Goal: Task Accomplishment & Management: Use online tool/utility

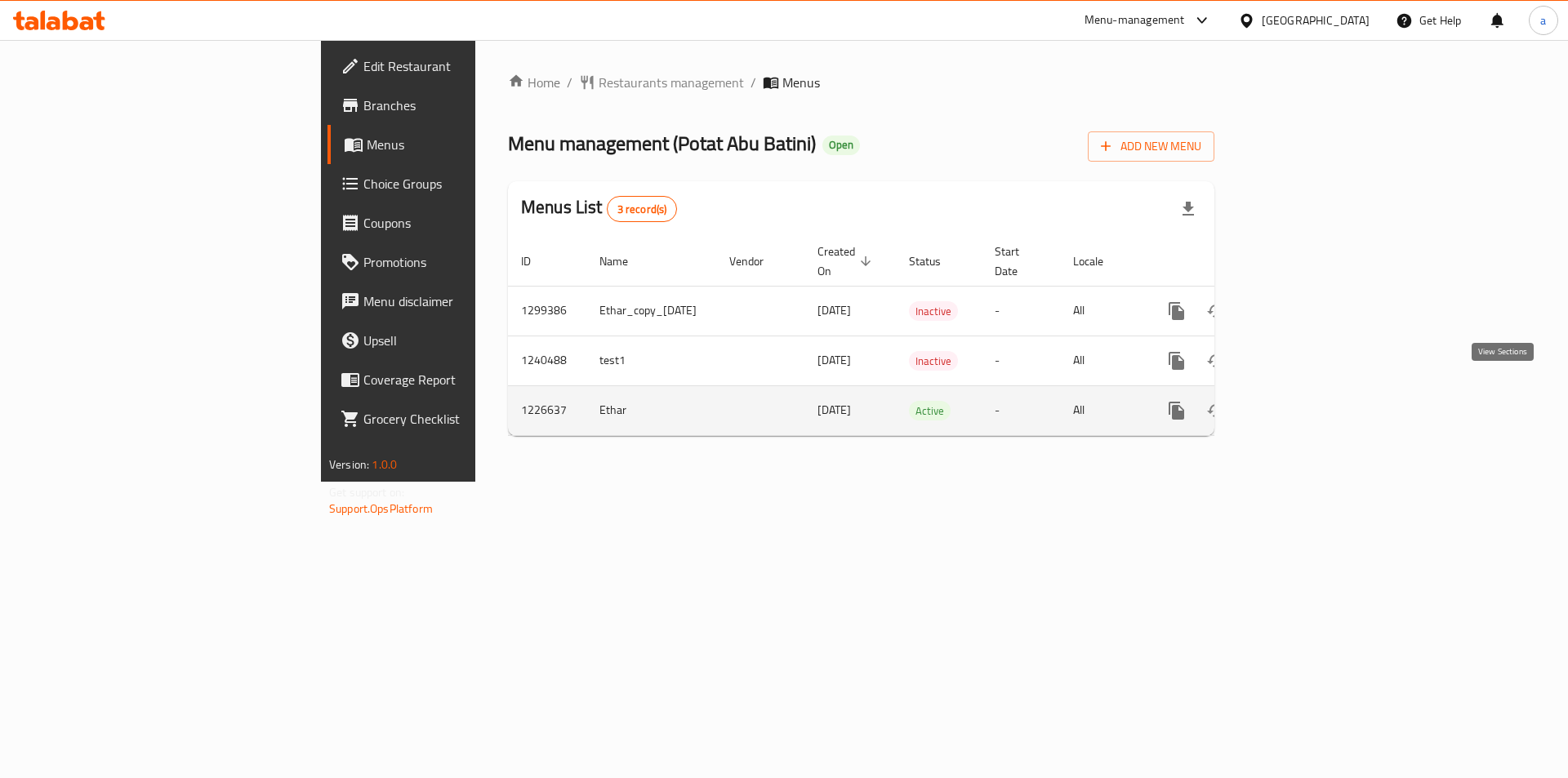
click at [1314, 391] on link "enhanced table" at bounding box center [1294, 411] width 40 height 40
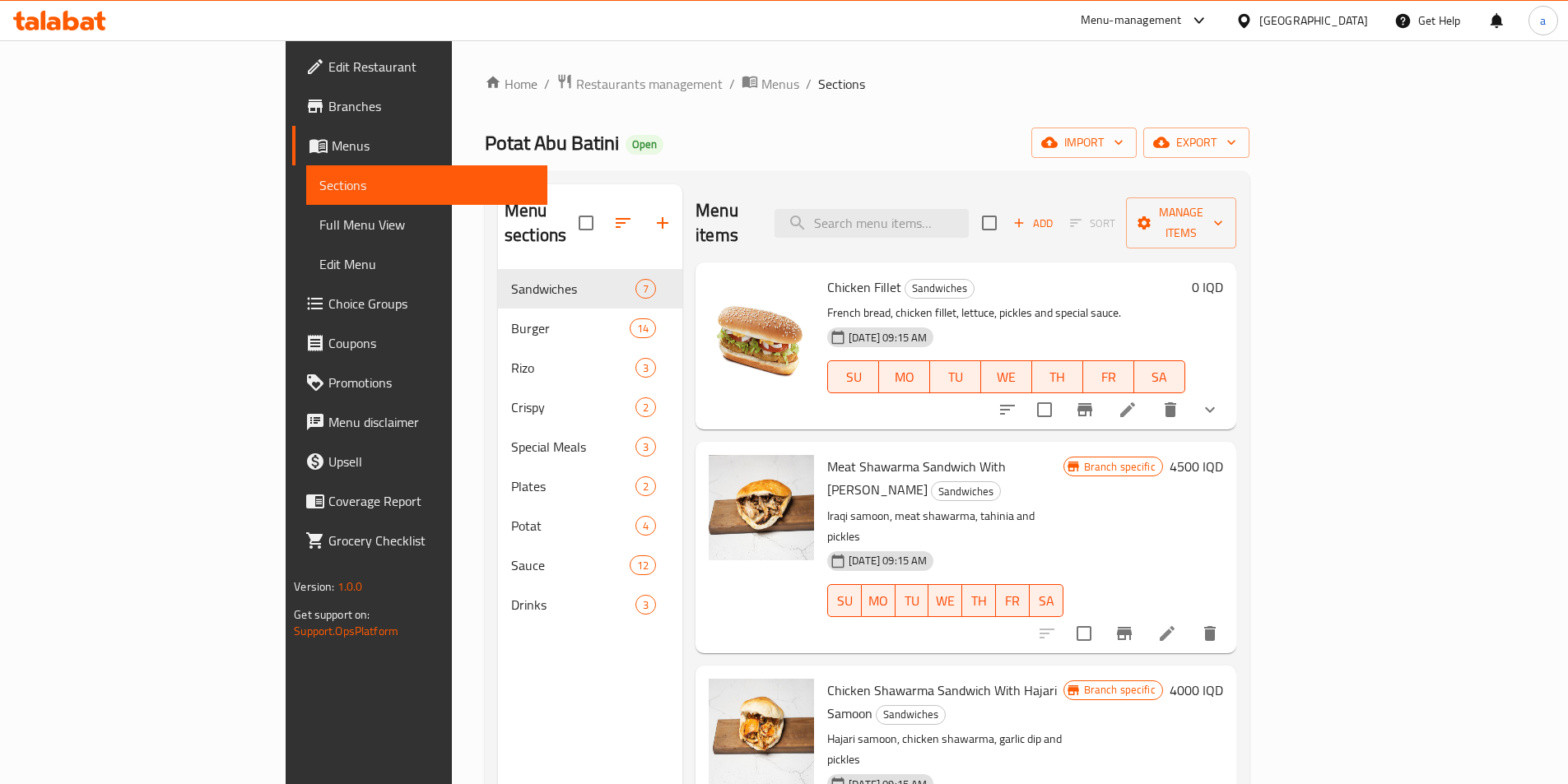
click at [320, 221] on span "Full Menu View" at bounding box center [426, 225] width 215 height 20
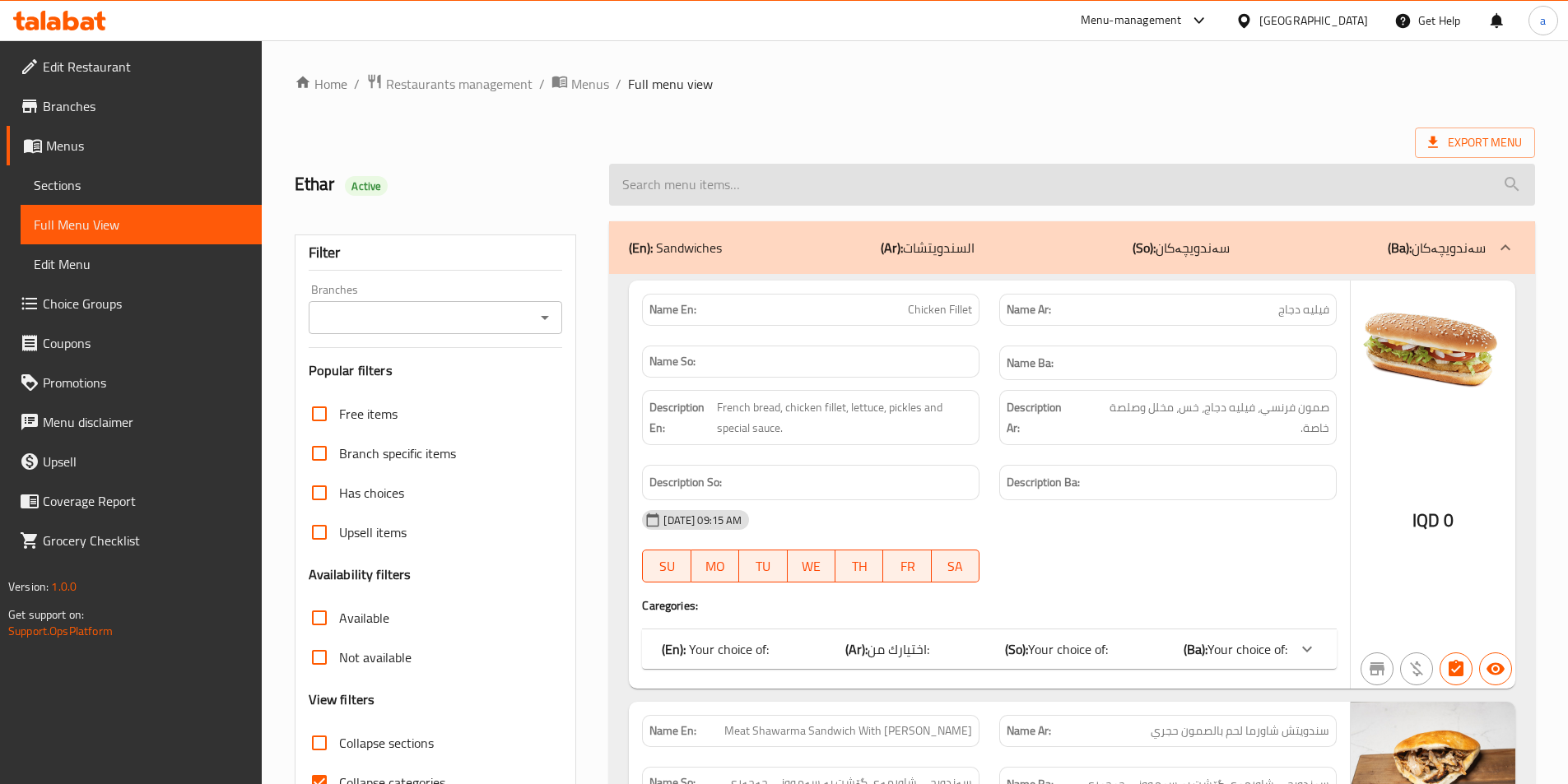
click at [826, 194] on input "search" at bounding box center [1072, 185] width 926 height 42
paste input "Meat Shawarma Rizo"
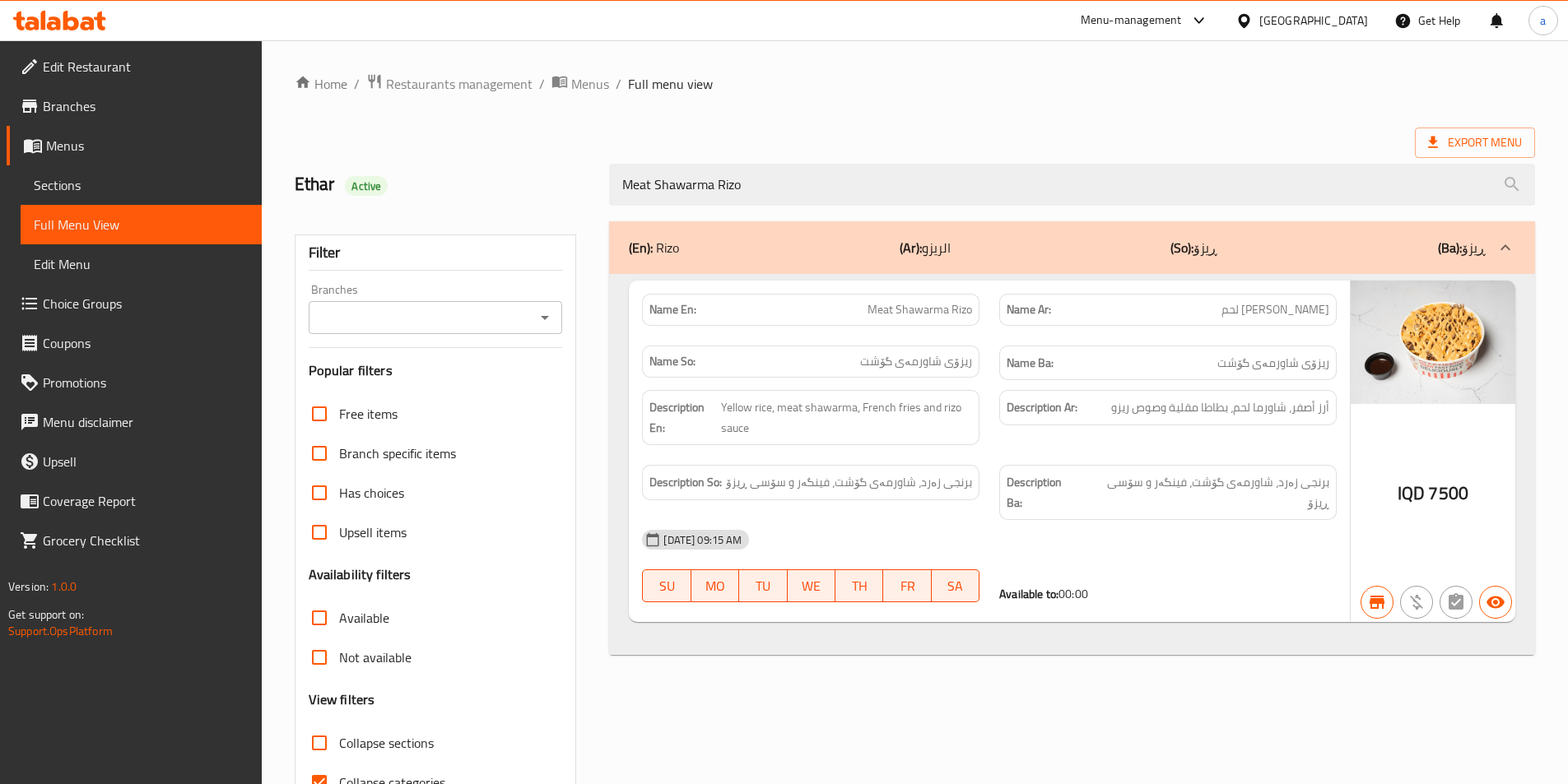
click at [550, 315] on icon "Open" at bounding box center [545, 318] width 20 height 20
type input "Meat Shawarma Rizo"
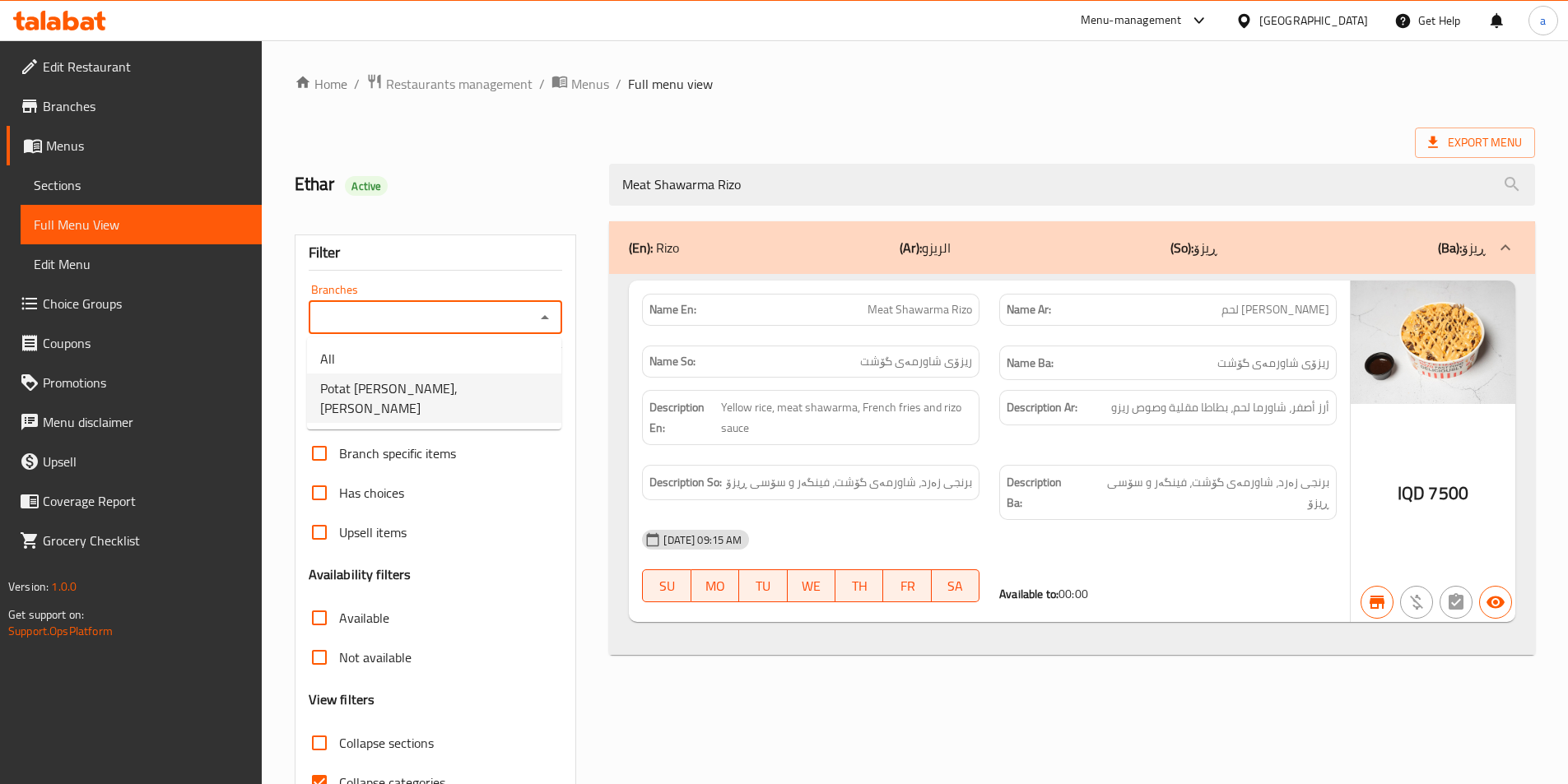
click at [442, 382] on span "Potat [PERSON_NAME], [PERSON_NAME]" at bounding box center [434, 398] width 228 height 40
type input "Potat [PERSON_NAME], [PERSON_NAME]"
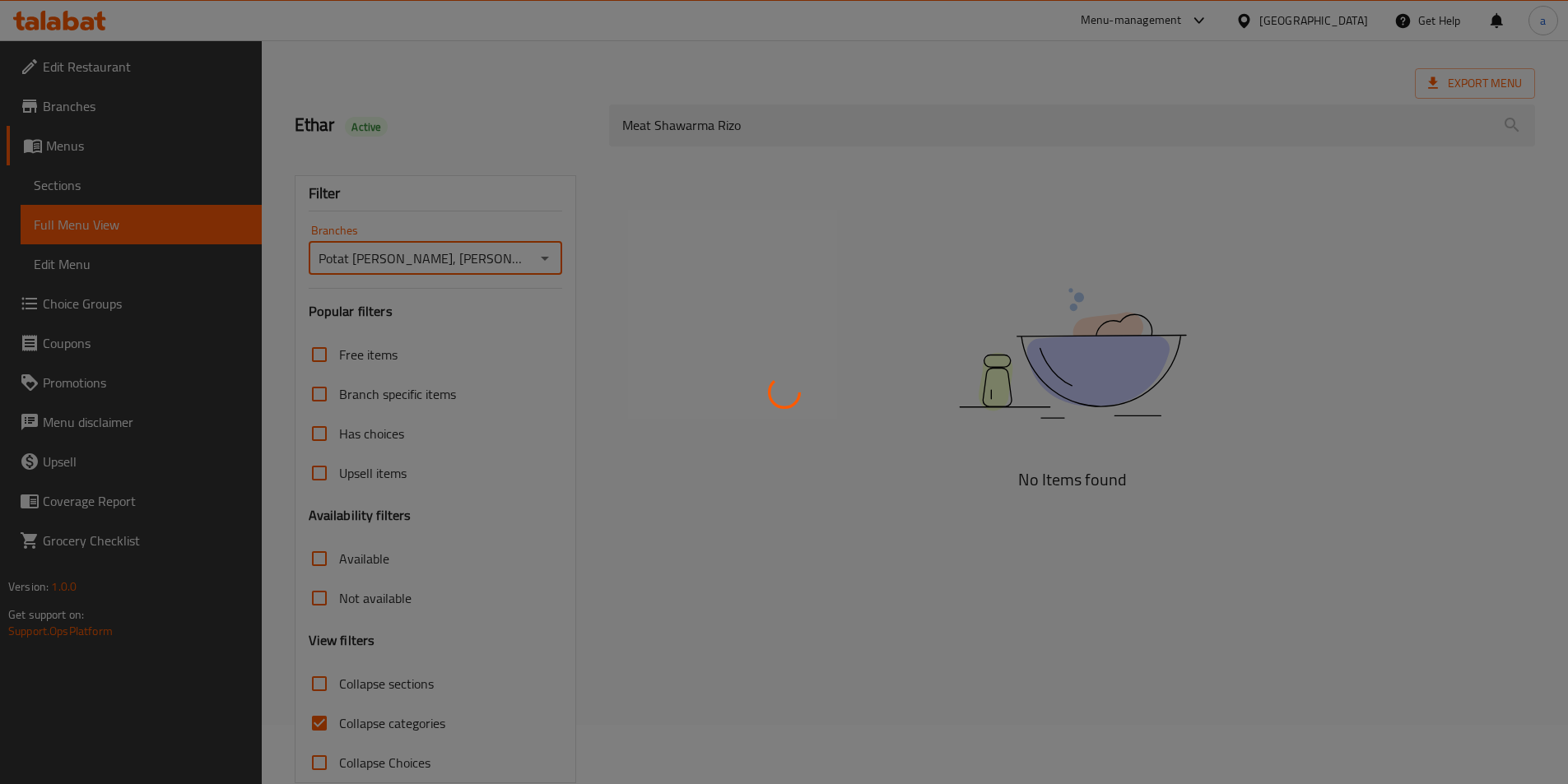
scroll to position [91, 0]
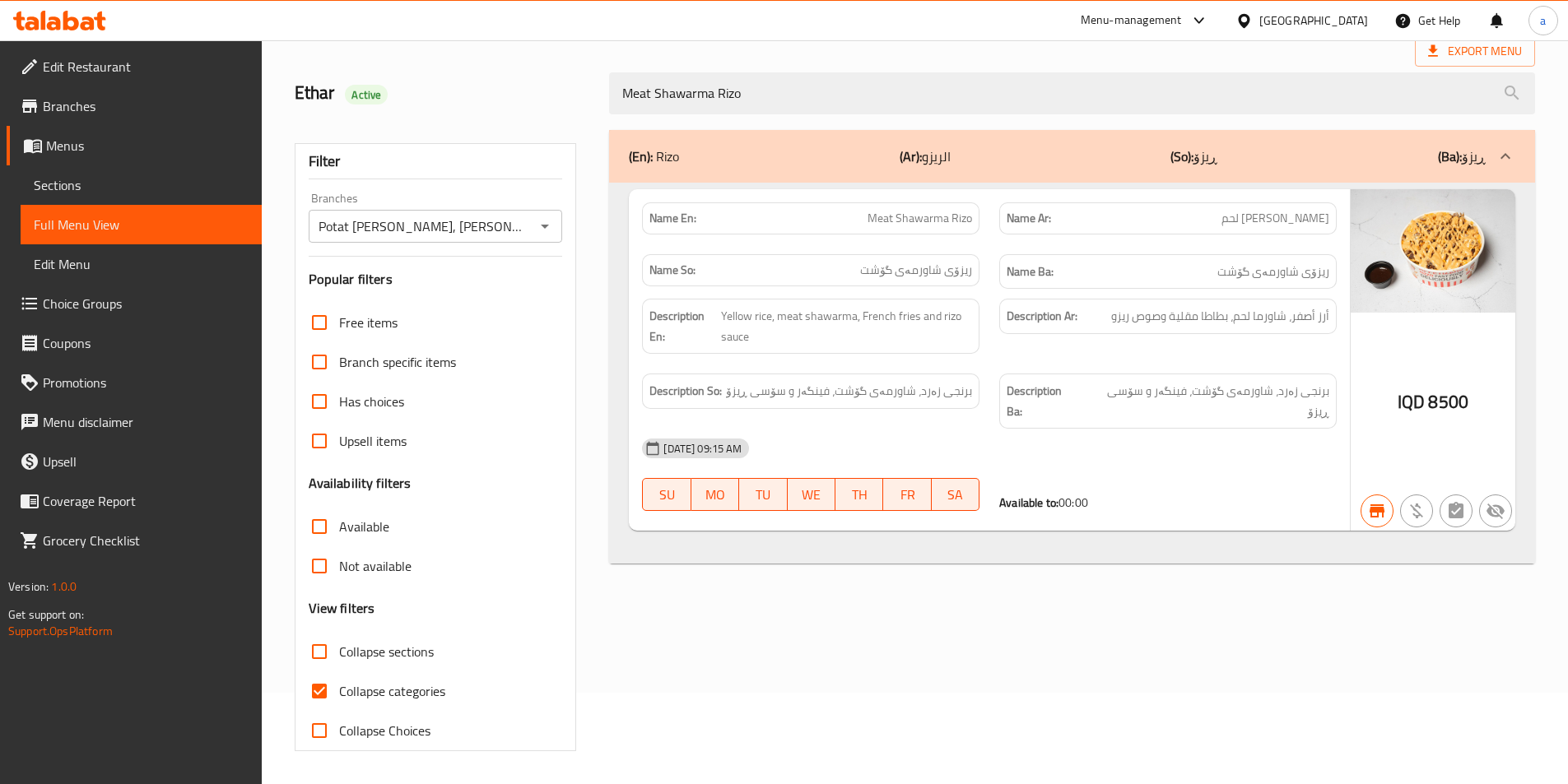
click at [373, 693] on span "Collapse categories" at bounding box center [392, 691] width 106 height 20
click at [340, 693] on input "Collapse categories" at bounding box center [320, 691] width 40 height 40
checkbox input "false"
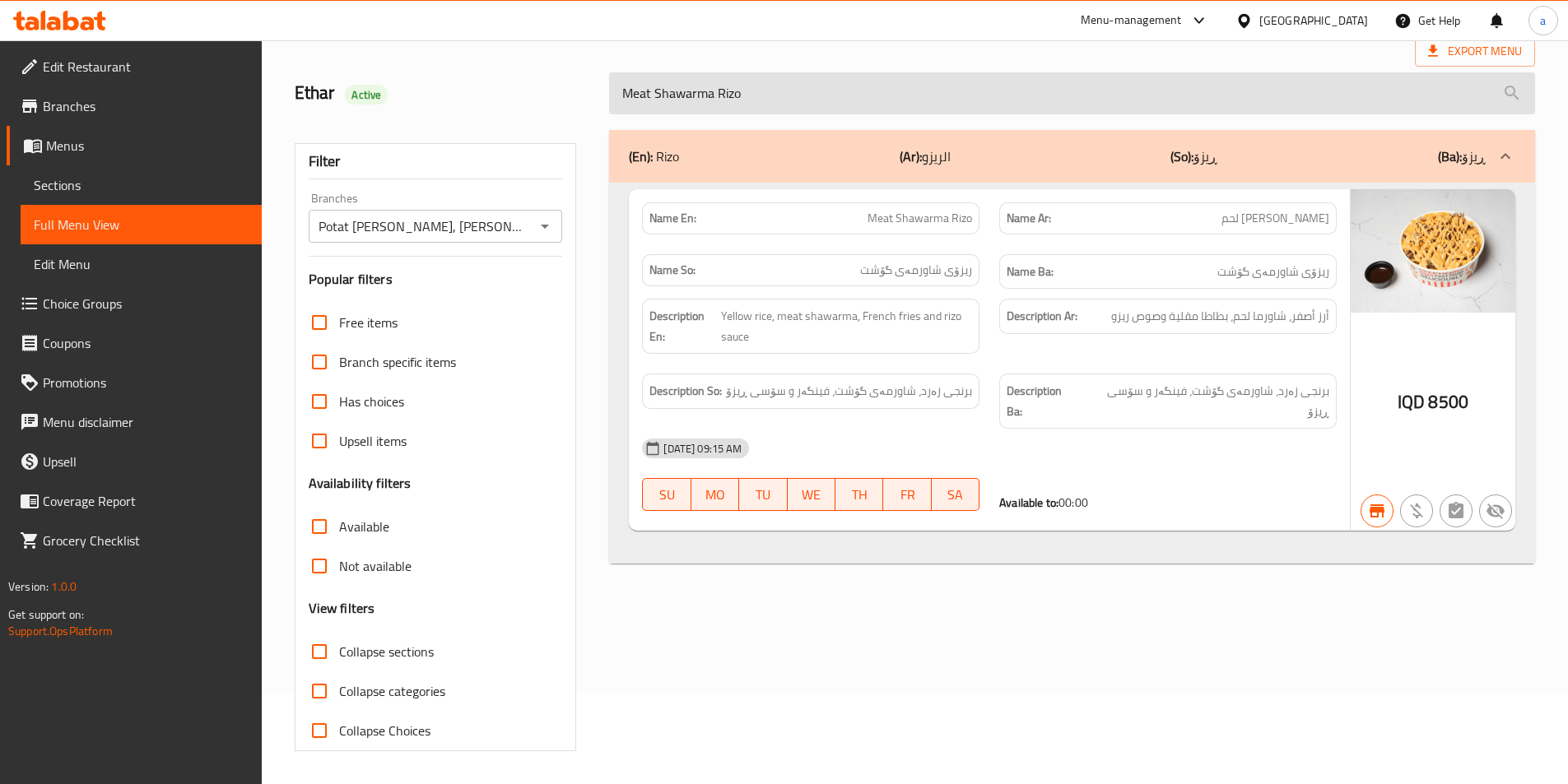
click at [761, 97] on input "Meat Shawarma Rizo" at bounding box center [1072, 94] width 926 height 42
paste input "Chicken"
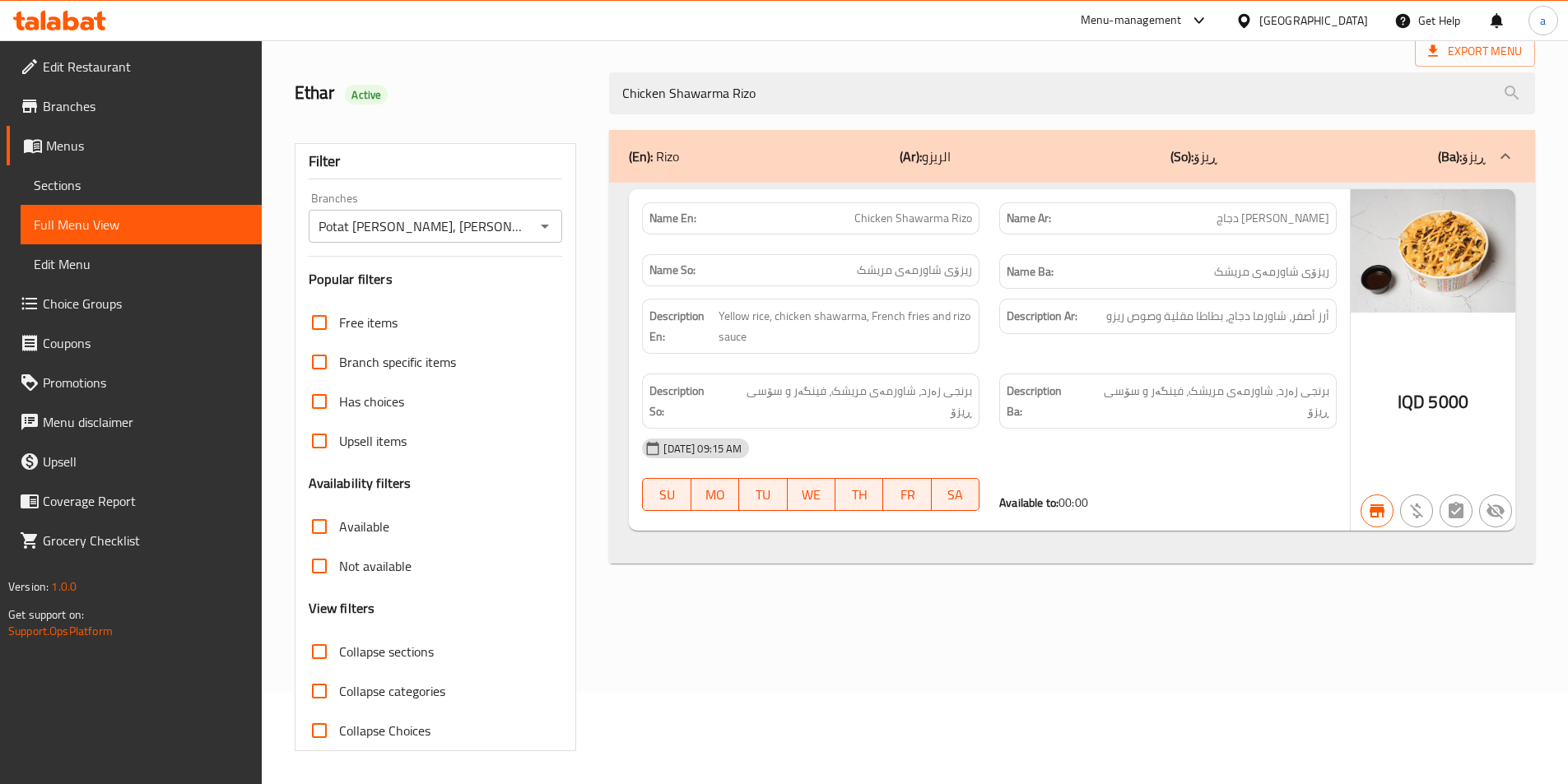
click at [545, 224] on icon "Open" at bounding box center [545, 227] width 20 height 20
type input "Chicken Shawarma Rizo"
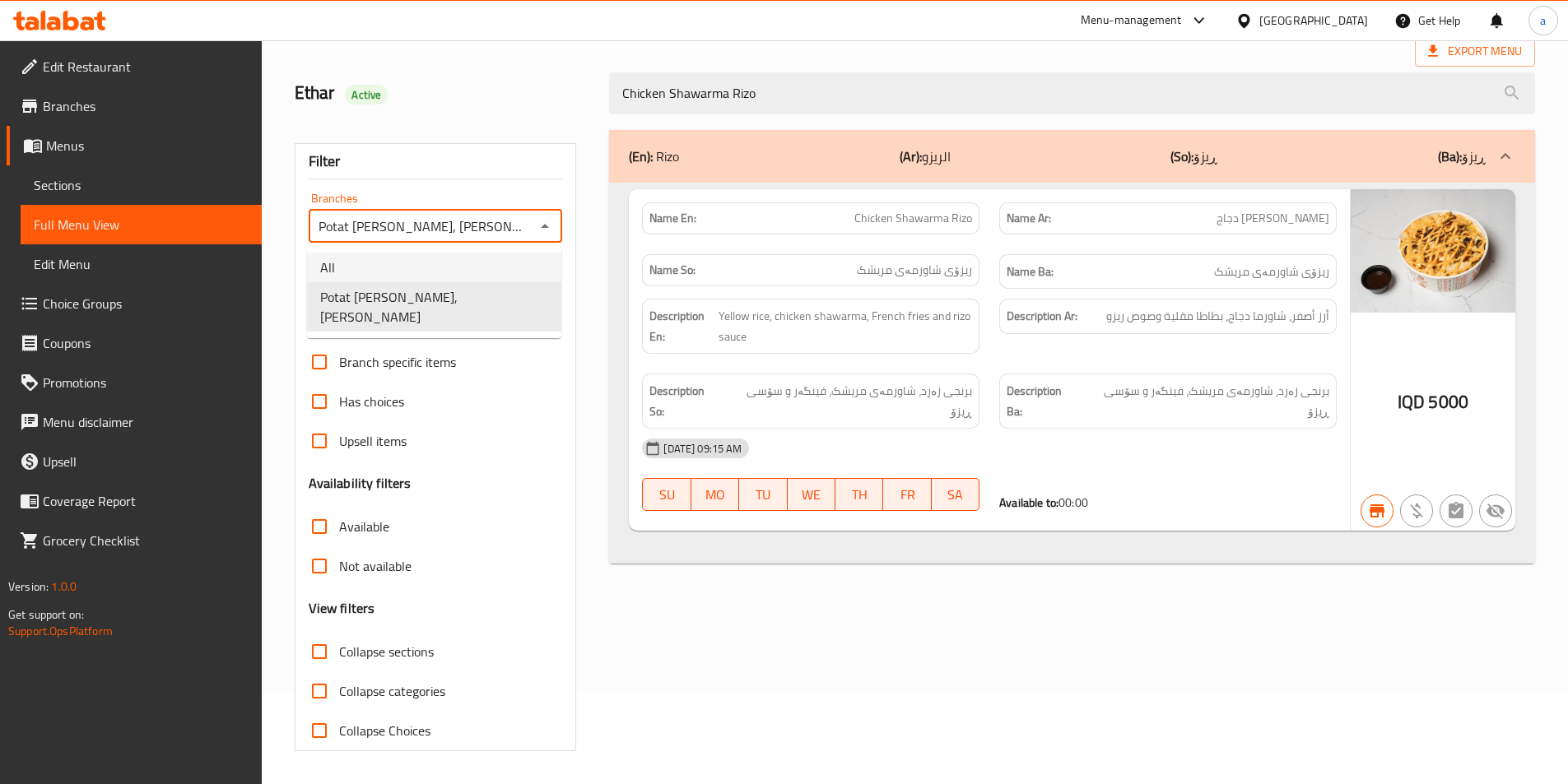
click at [491, 263] on li "All" at bounding box center [433, 268] width 255 height 30
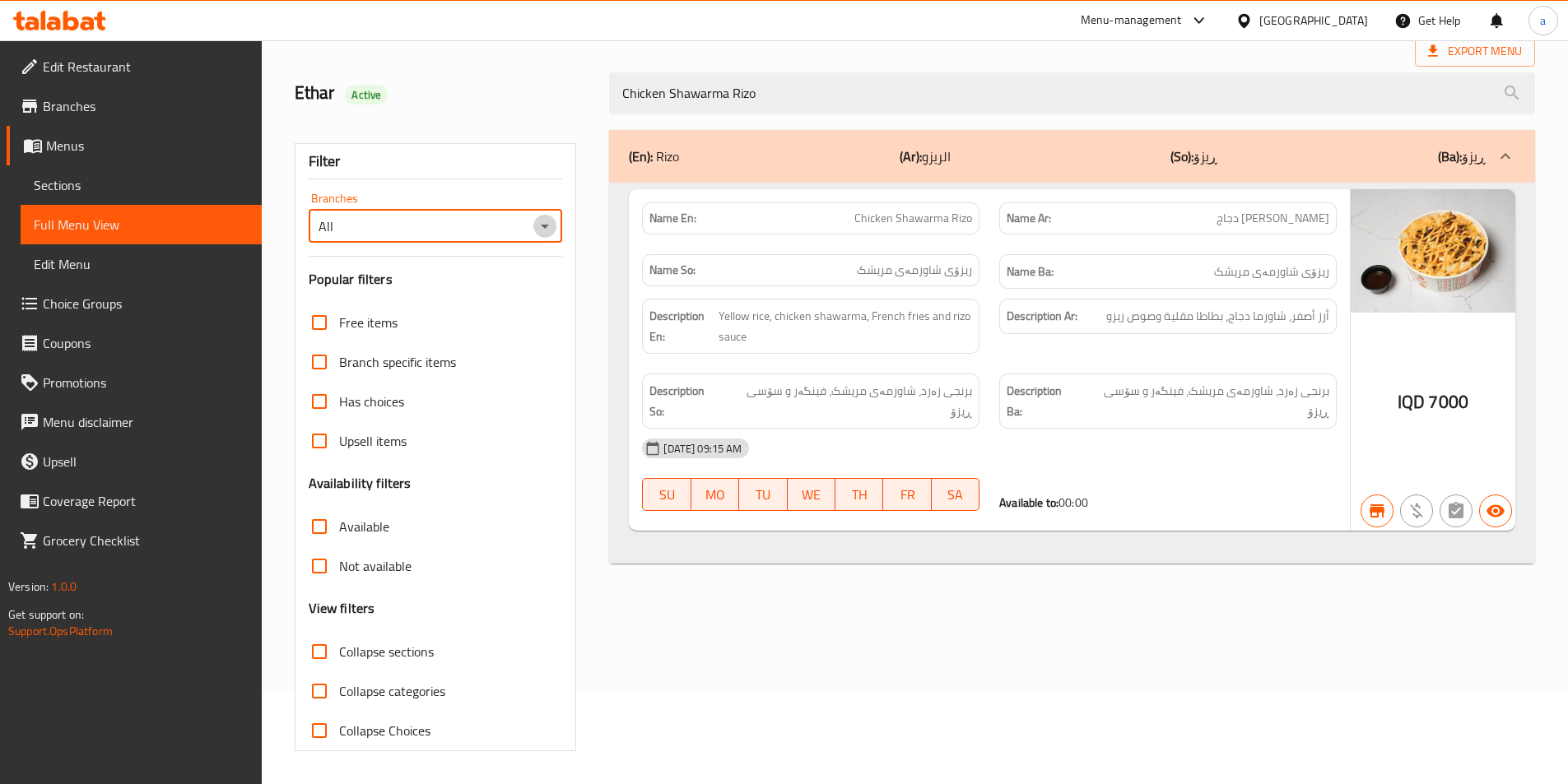
click at [536, 230] on icon "Open" at bounding box center [545, 227] width 20 height 20
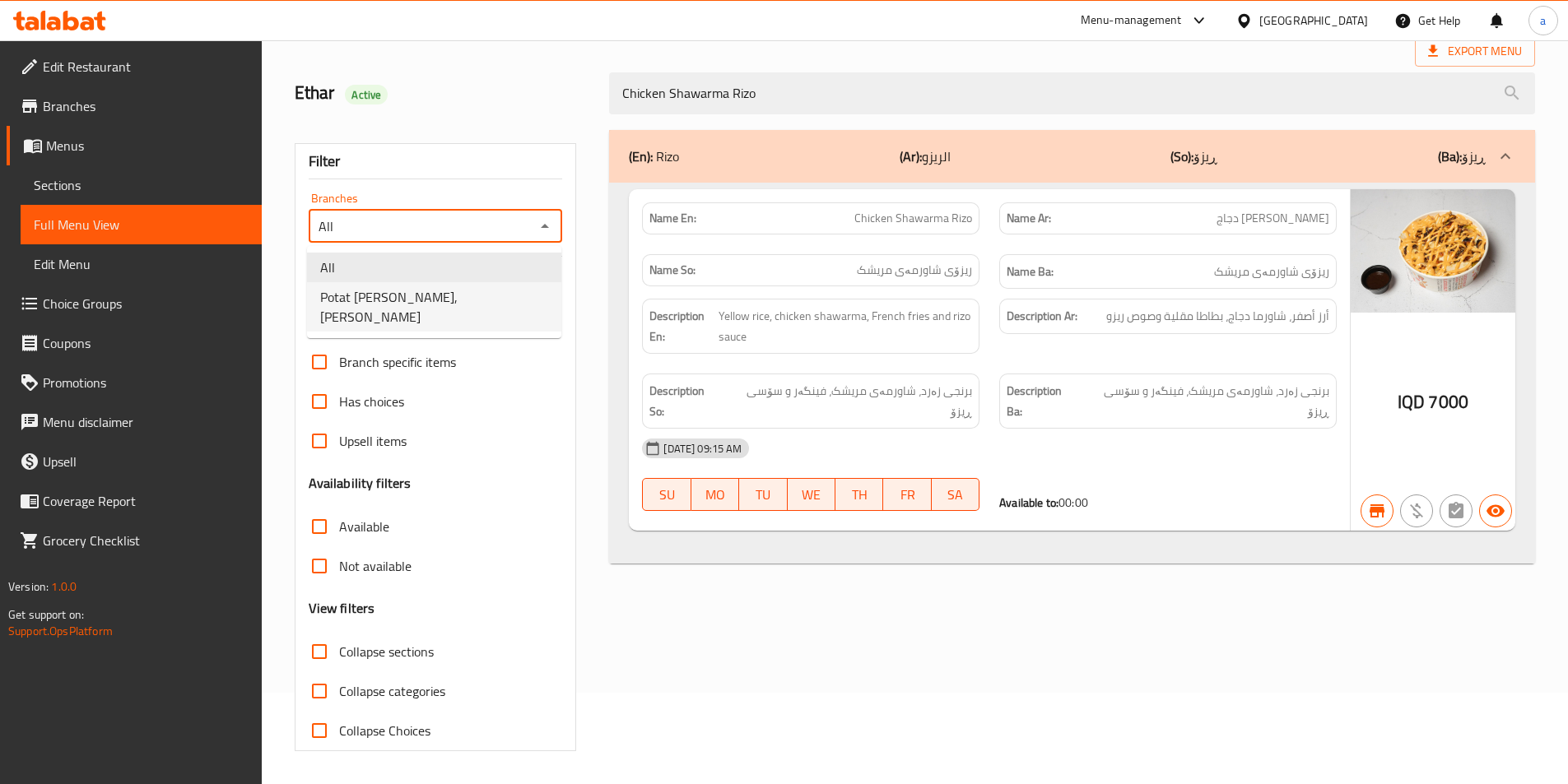
click at [457, 302] on span "Potat [PERSON_NAME], [PERSON_NAME]" at bounding box center [434, 308] width 228 height 40
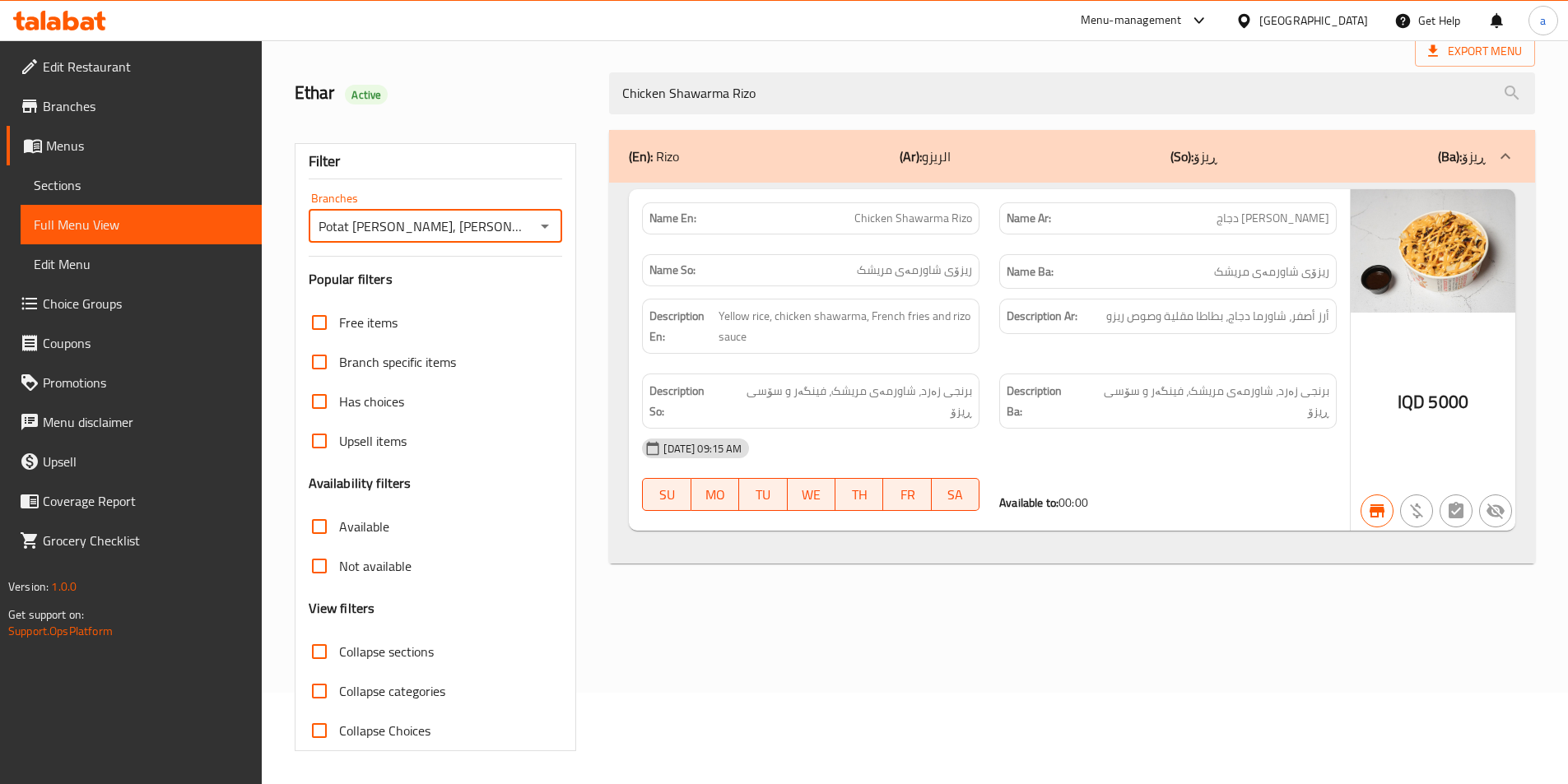
click at [502, 136] on div "Filter Branches Potat Abu Batini, Al Ashar Branches Popular filters Free items …" at bounding box center [442, 440] width 316 height 641
click at [549, 234] on icon "Open" at bounding box center [545, 227] width 20 height 20
click at [490, 275] on li "All" at bounding box center [433, 268] width 255 height 30
click at [545, 230] on icon "Open" at bounding box center [545, 227] width 20 height 20
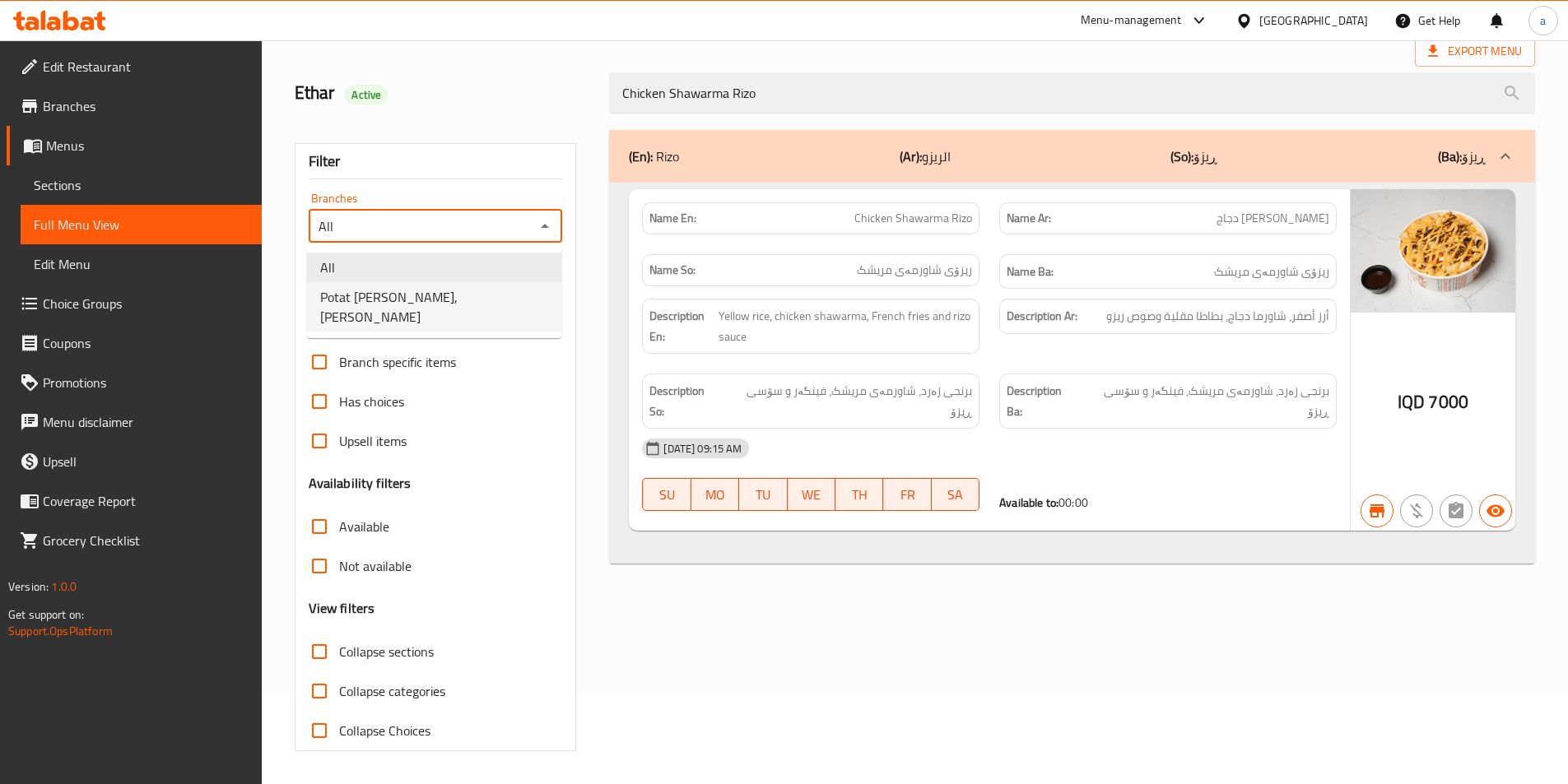
click at [422, 303] on span "Potat [PERSON_NAME], [PERSON_NAME]" at bounding box center [434, 308] width 228 height 40
type input "Potat [PERSON_NAME], [PERSON_NAME]"
